Goal: Transaction & Acquisition: Subscribe to service/newsletter

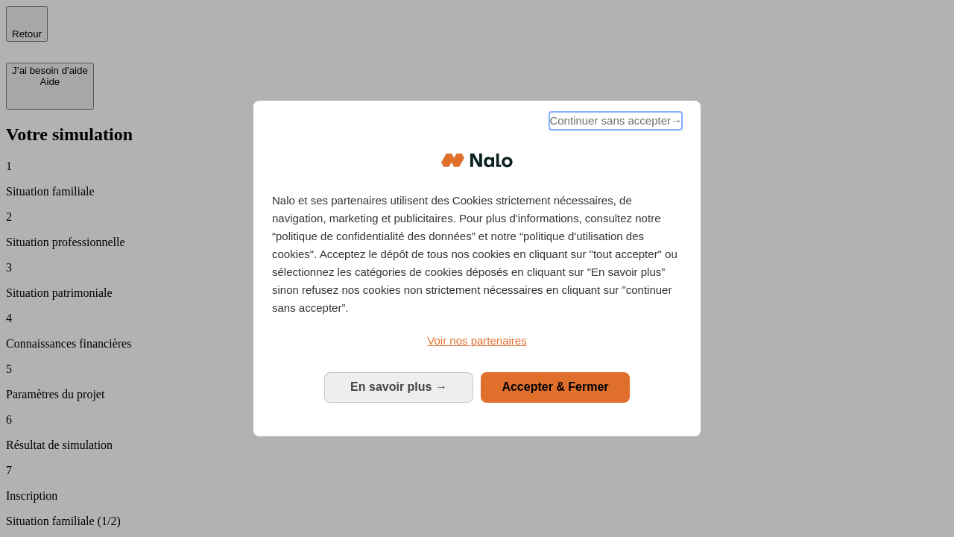
click at [614, 123] on span "Continuer sans accepter →" at bounding box center [616, 121] width 133 height 18
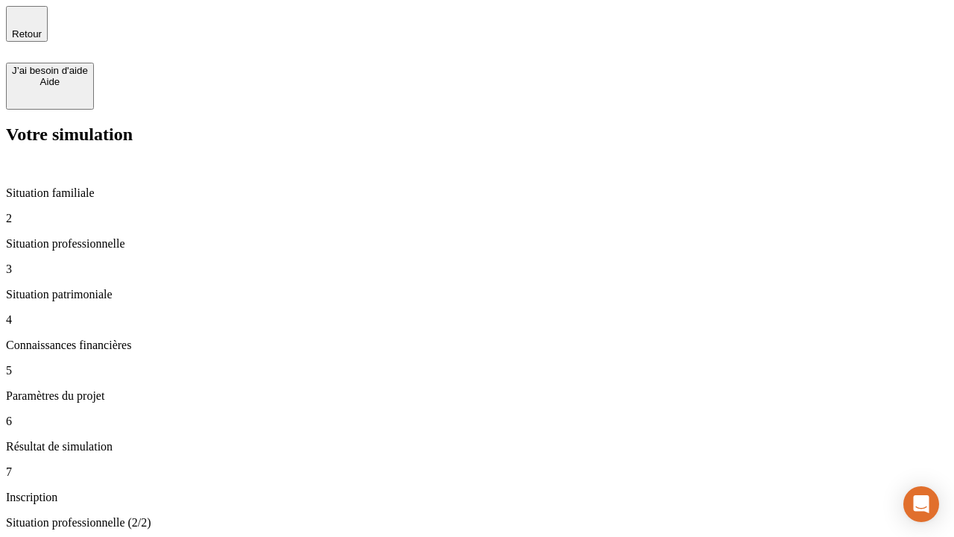
type input "70 000"
type input "1 000"
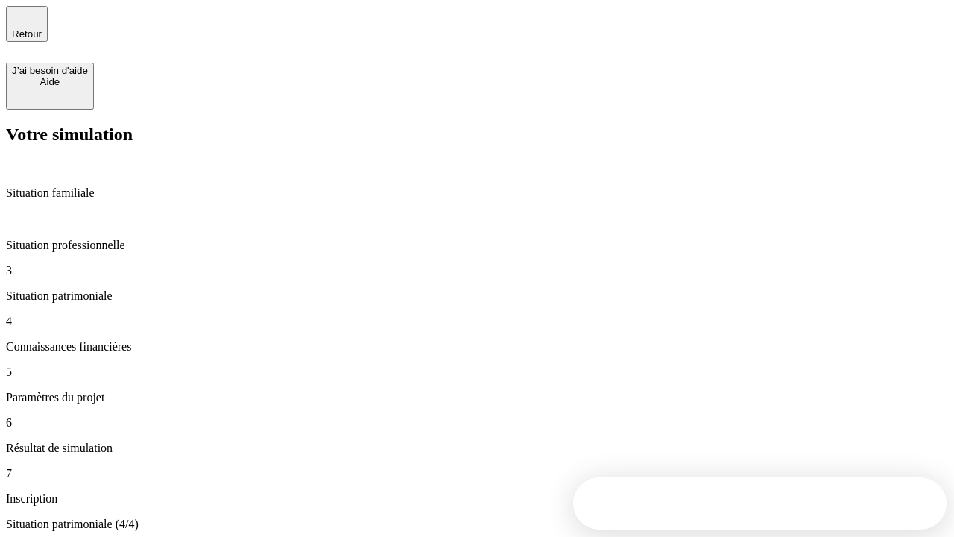
type input "800"
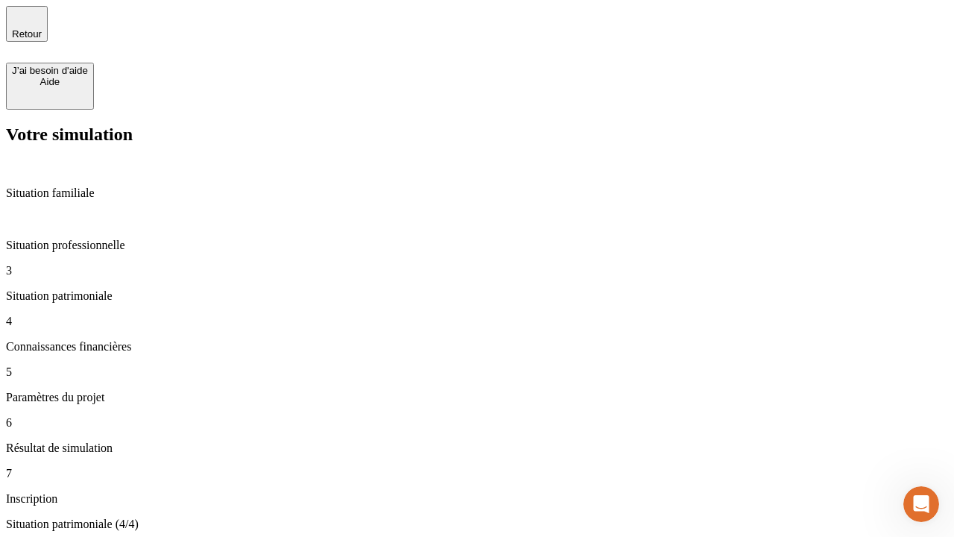
type input "6"
type input "400"
type input "3"
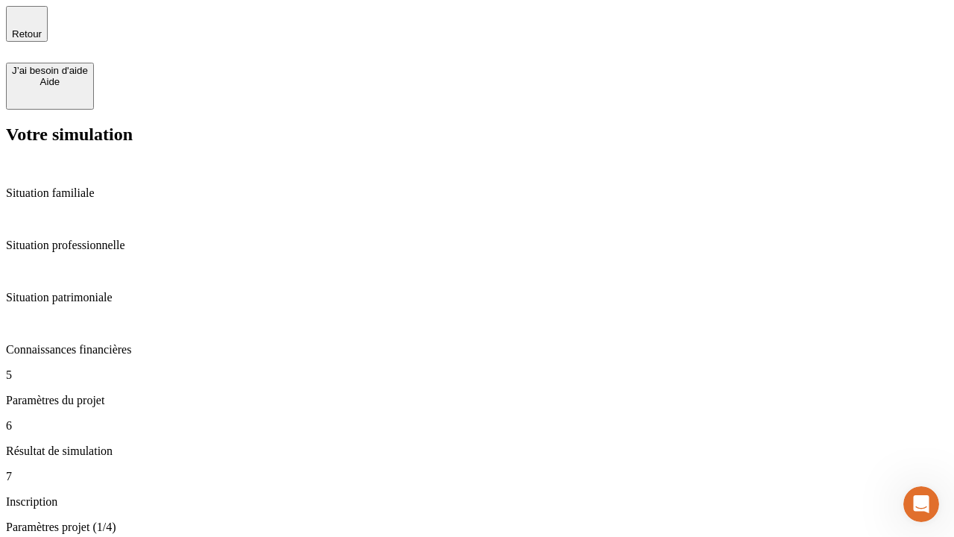
type input "35"
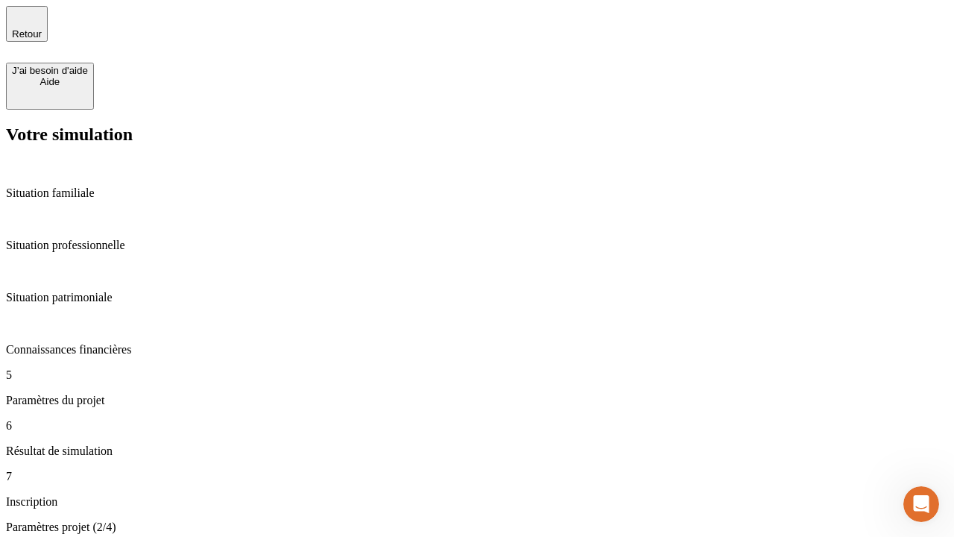
type input "500"
type input "640"
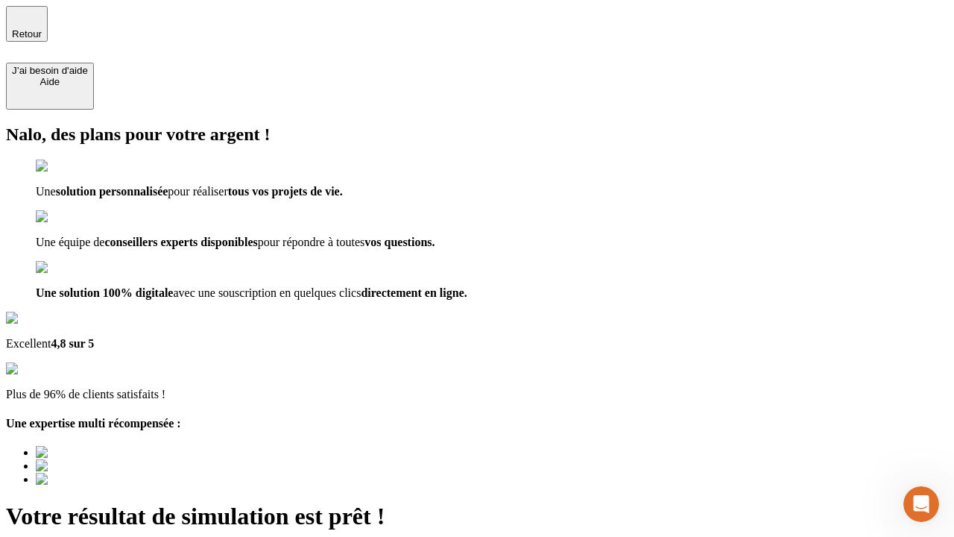
type input "[EMAIL_ADDRESS][DOMAIN_NAME]"
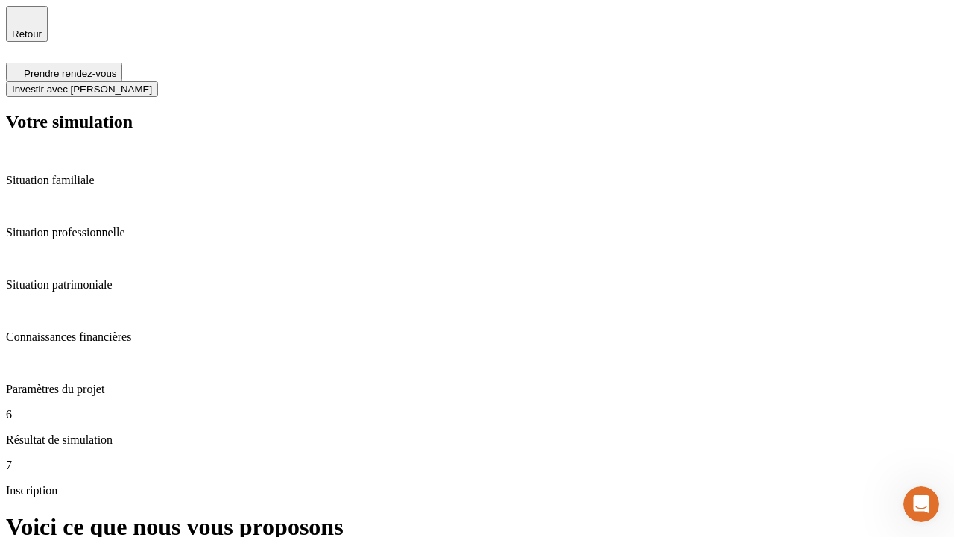
click at [152, 84] on span "Investir avec [PERSON_NAME]" at bounding box center [82, 89] width 140 height 11
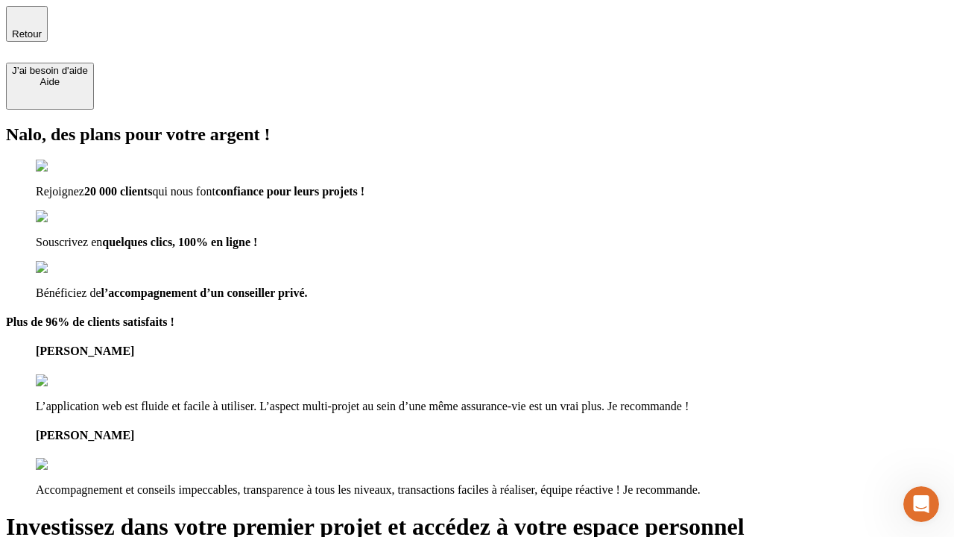
type input "[PERSON_NAME][EMAIL_ADDRESS][DOMAIN_NAME]"
